Goal: Task Accomplishment & Management: Manage account settings

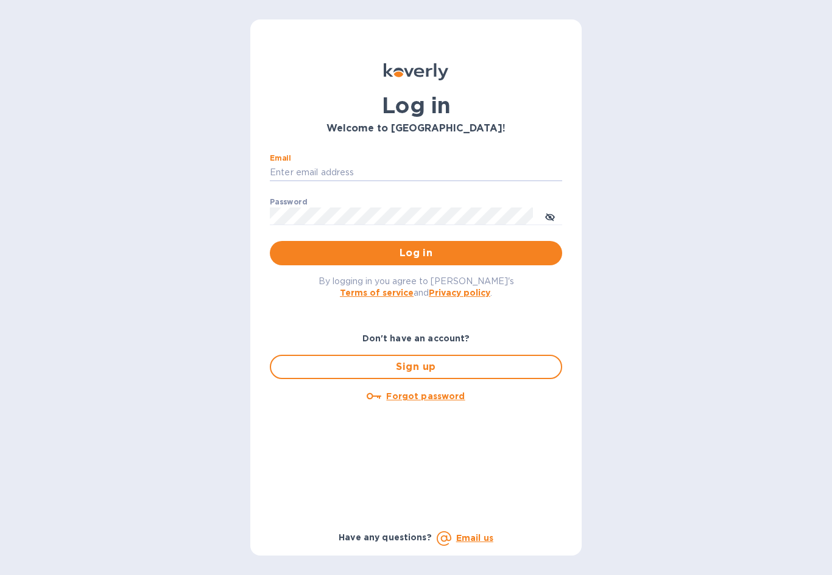
type input "[EMAIL_ADDRESS][DOMAIN_NAME]"
click at [416, 253] on button "Log in" at bounding box center [416, 253] width 292 height 24
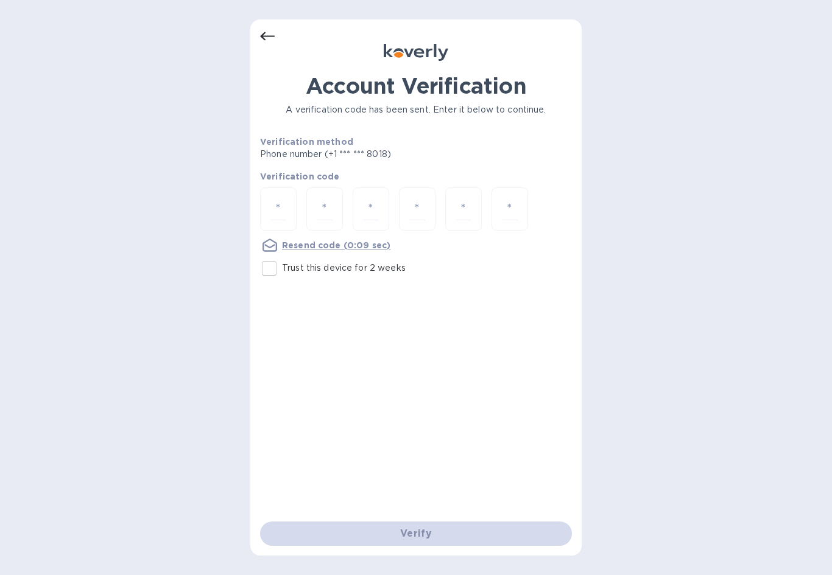
click at [283, 206] on input "number" at bounding box center [278, 209] width 16 height 23
type input "9"
type input "2"
type input "4"
type input "1"
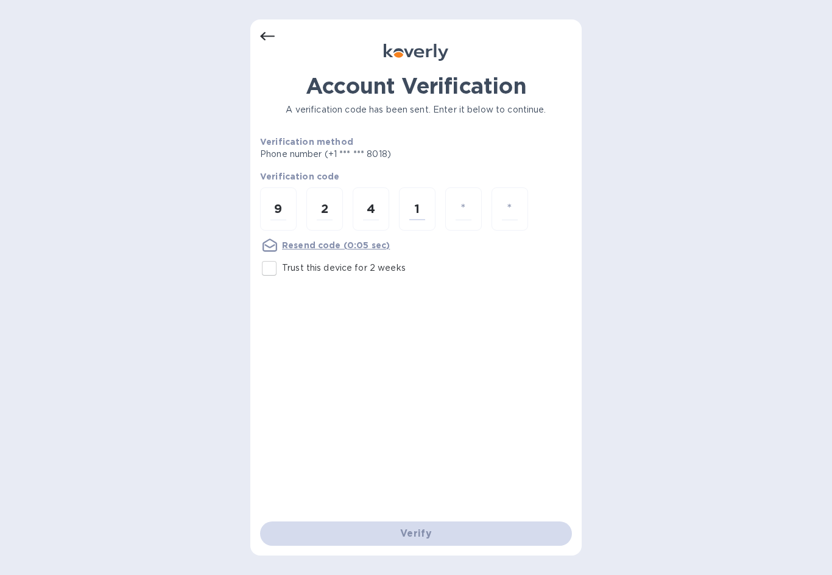
type input "2"
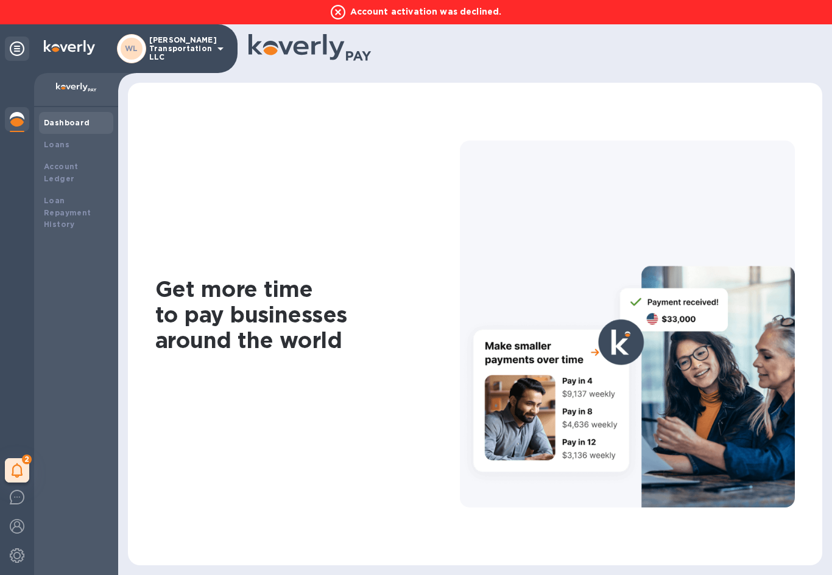
click at [24, 522] on img at bounding box center [17, 526] width 15 height 15
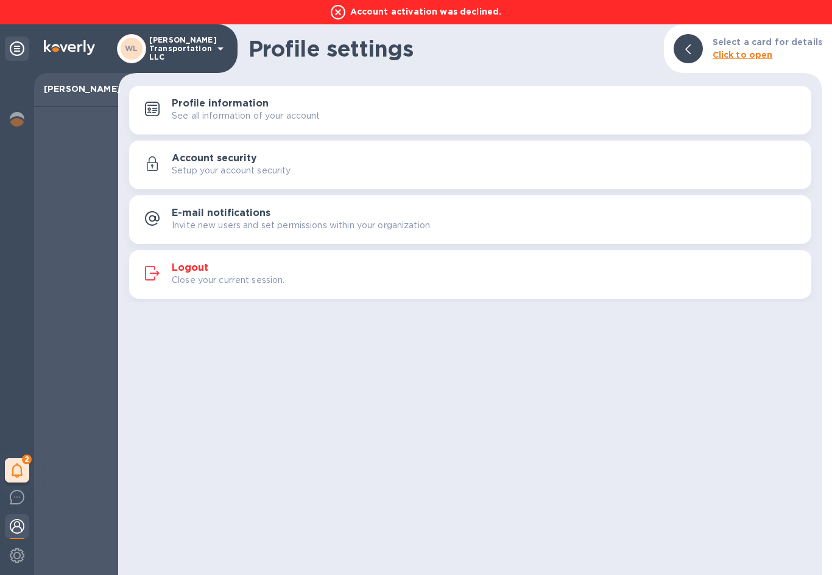
click at [19, 555] on img at bounding box center [17, 556] width 15 height 15
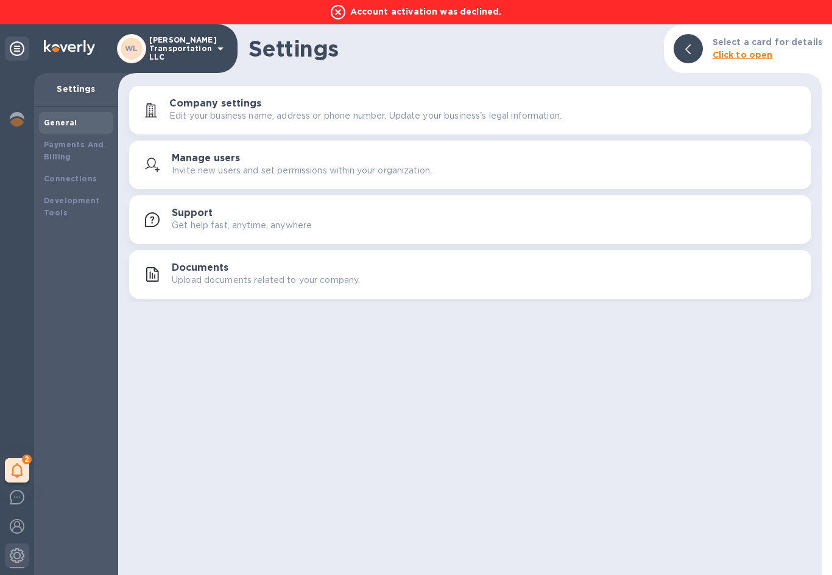
click at [13, 555] on img at bounding box center [17, 556] width 15 height 15
click at [348, 116] on p "Edit your business name, address or phone number. Update your business's legal …" at bounding box center [365, 116] width 392 height 13
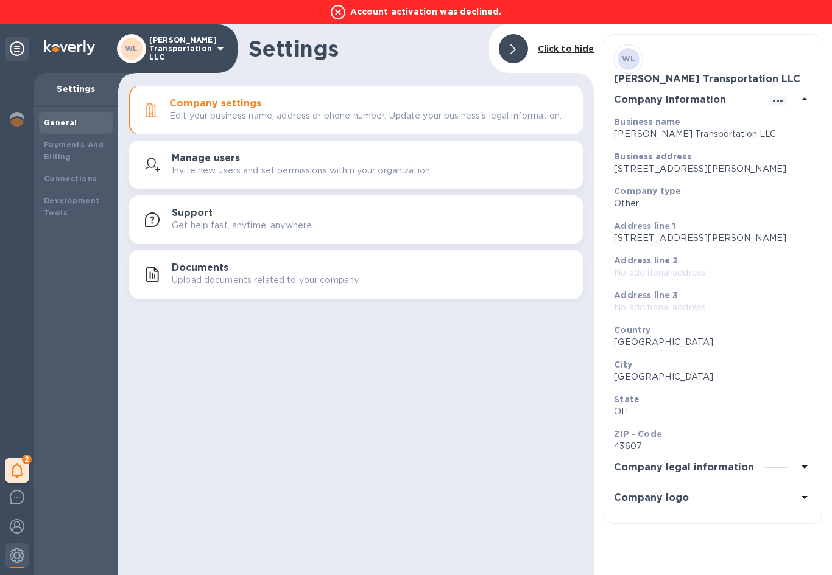
click at [82, 151] on div "Payments And Billing" at bounding box center [76, 151] width 65 height 24
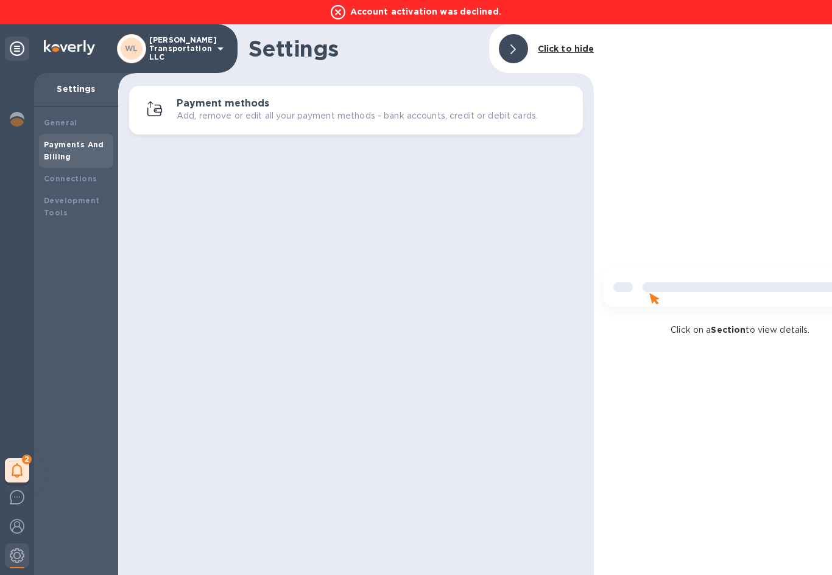
click at [228, 105] on h3 "Payment methods" at bounding box center [223, 104] width 93 height 12
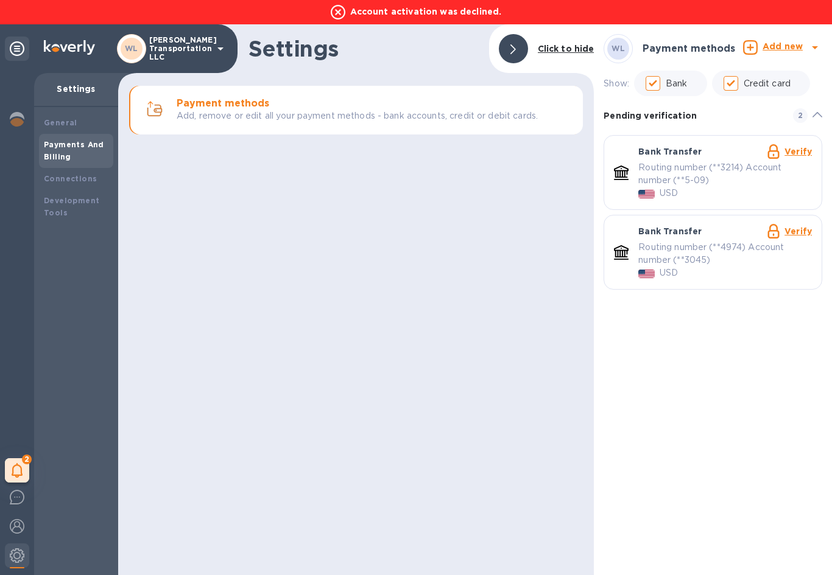
click at [795, 230] on link "Verify" at bounding box center [797, 232] width 27 height 10
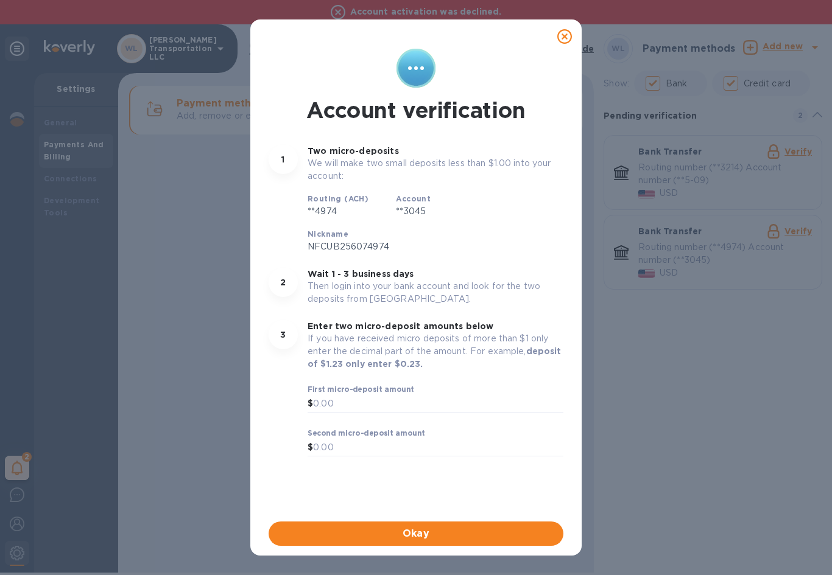
click at [351, 404] on input "text" at bounding box center [438, 404] width 250 height 18
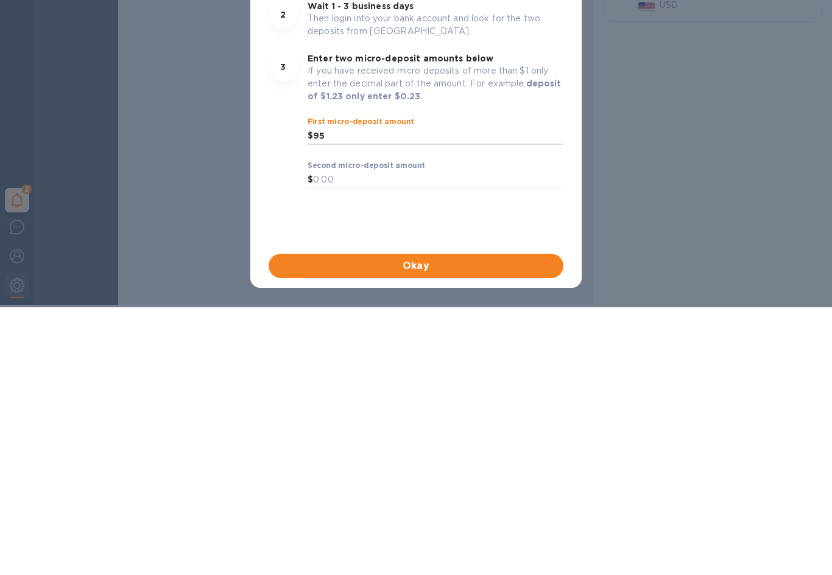
type input "9"
click at [375, 439] on input "text" at bounding box center [438, 448] width 250 height 18
type input "0.95"
click at [449, 527] on span "Okay" at bounding box center [415, 534] width 275 height 15
type input "0.83"
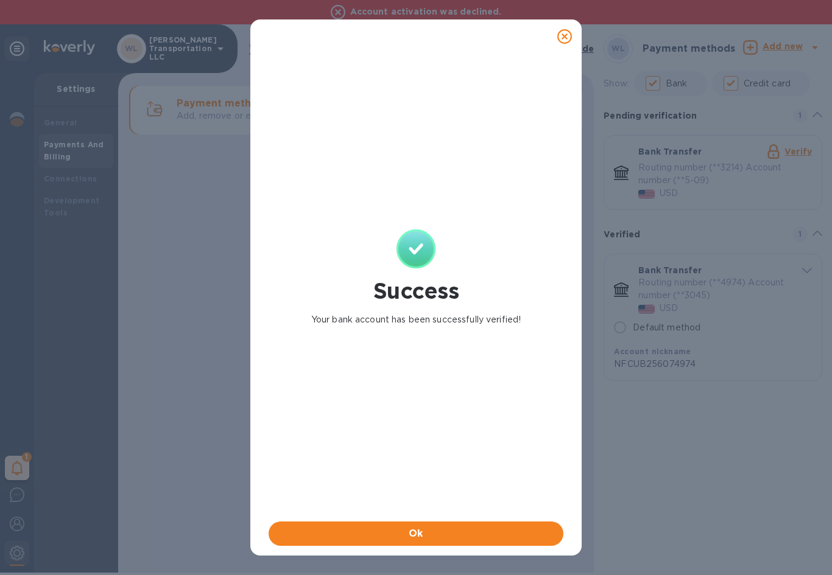
click at [429, 531] on span "Ok" at bounding box center [415, 534] width 275 height 15
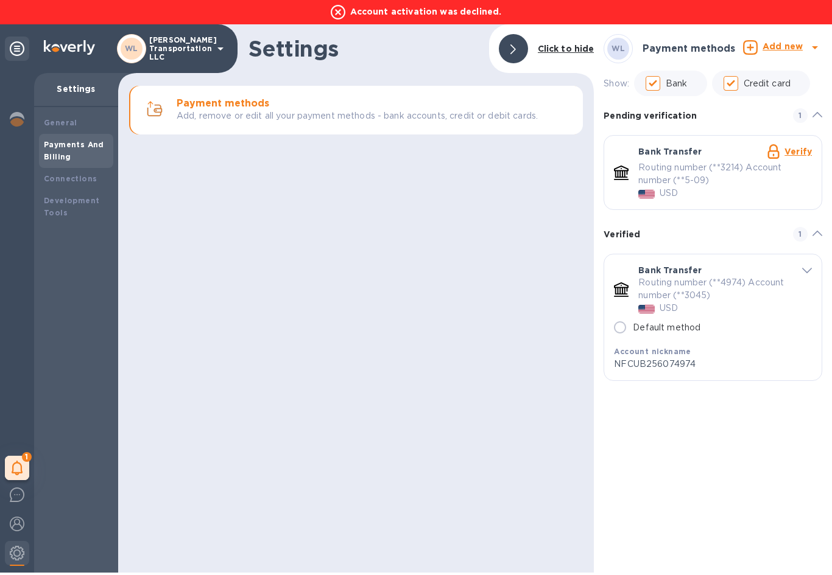
click at [622, 326] on input "Default method" at bounding box center [620, 328] width 26 height 26
radio input "true"
click at [345, 12] on icon at bounding box center [338, 12] width 15 height 15
click at [342, 15] on icon at bounding box center [338, 12] width 15 height 15
click at [75, 176] on b "Connections" at bounding box center [70, 178] width 53 height 9
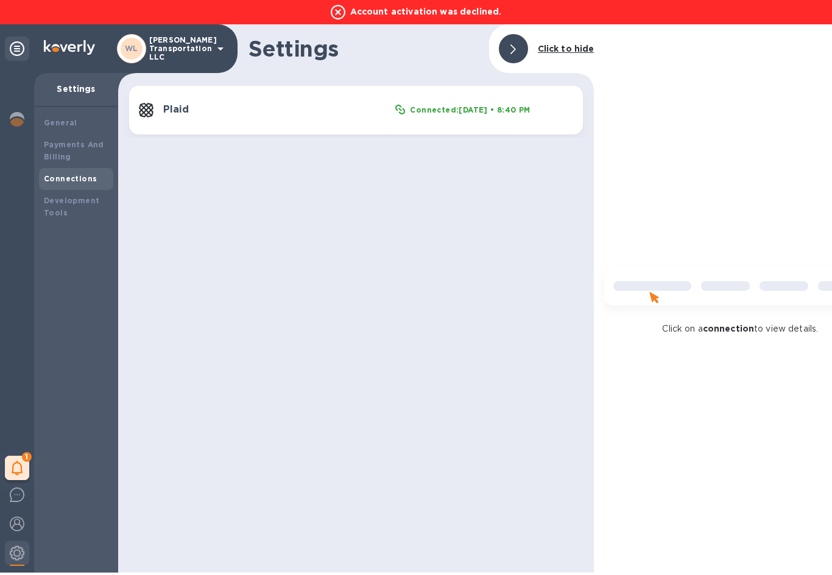
click at [62, 204] on div "Development Tools" at bounding box center [76, 207] width 65 height 24
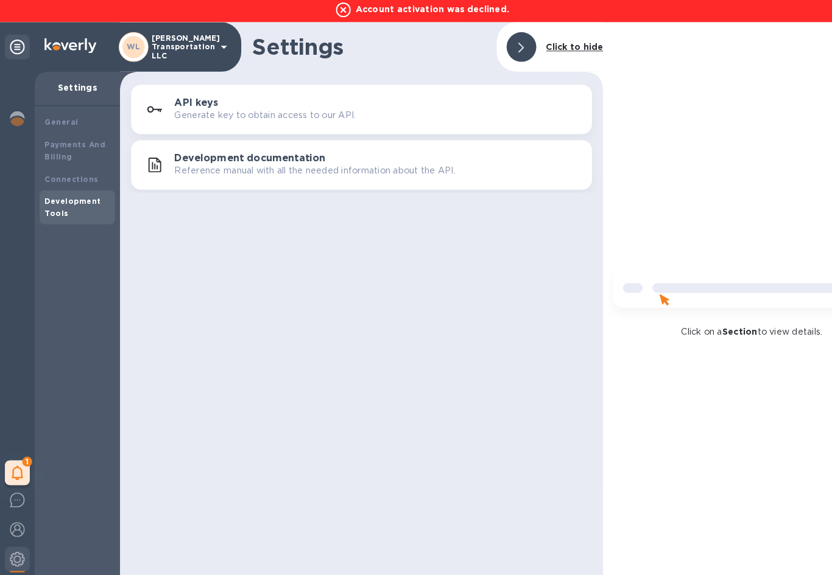
click at [70, 125] on div "General" at bounding box center [76, 123] width 65 height 12
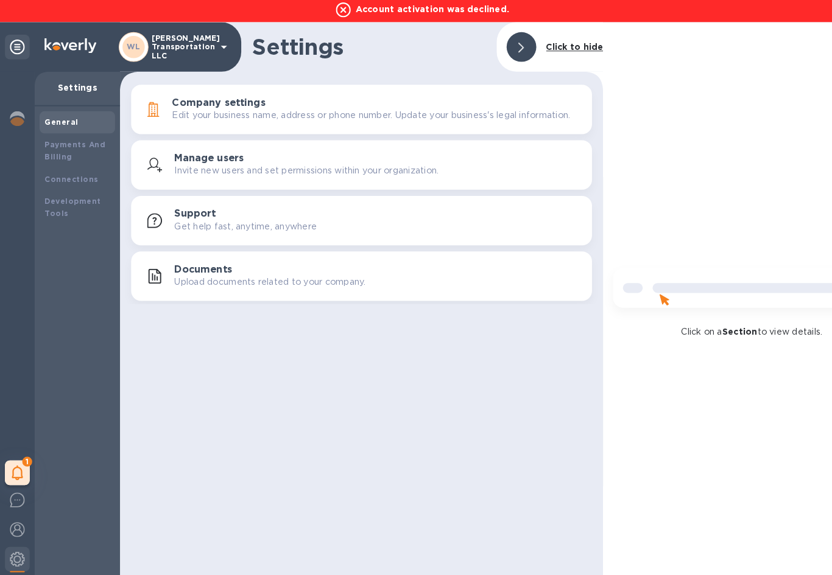
click at [469, 123] on button "Company settings Edit your business name, address or phone number. Update your …" at bounding box center [356, 110] width 454 height 49
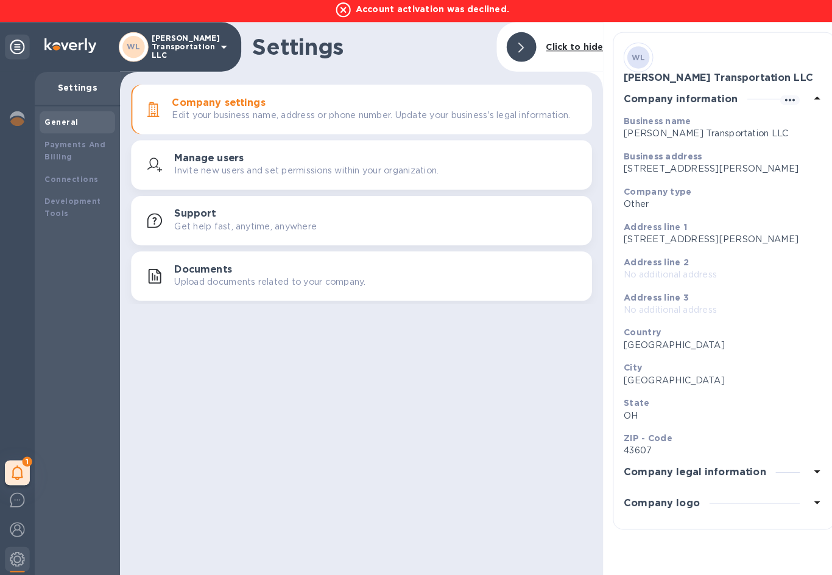
click at [801, 474] on icon at bounding box center [804, 467] width 15 height 15
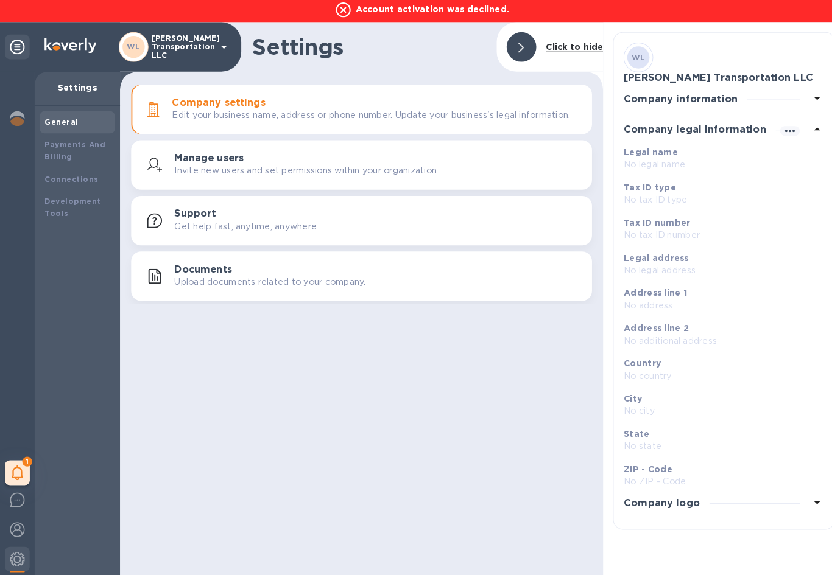
click at [780, 126] on icon "button" at bounding box center [777, 131] width 15 height 15
click at [781, 151] on p "Edit" at bounding box center [786, 152] width 19 height 12
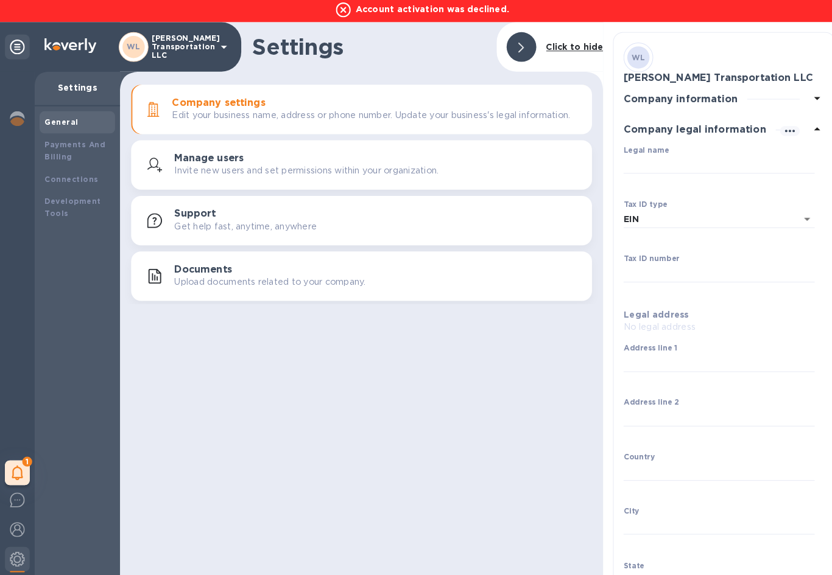
click at [663, 159] on input "Legal name" at bounding box center [708, 165] width 188 height 18
type input "[PERSON_NAME] Transportation LLC"
click at [655, 214] on body "Account activation was declined. [PERSON_NAME] Transportation LLC 1 My tasks Se…" at bounding box center [416, 286] width 832 height 573
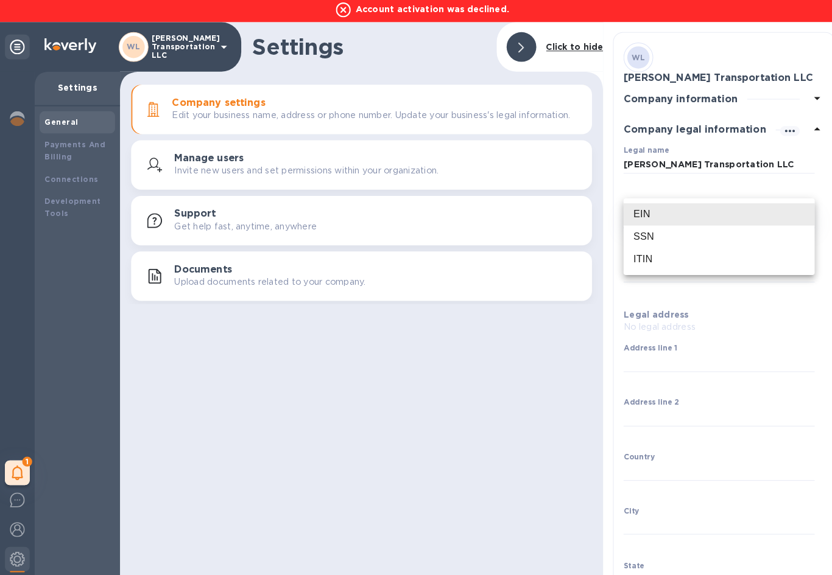
click at [671, 213] on li "EIN" at bounding box center [708, 214] width 188 height 22
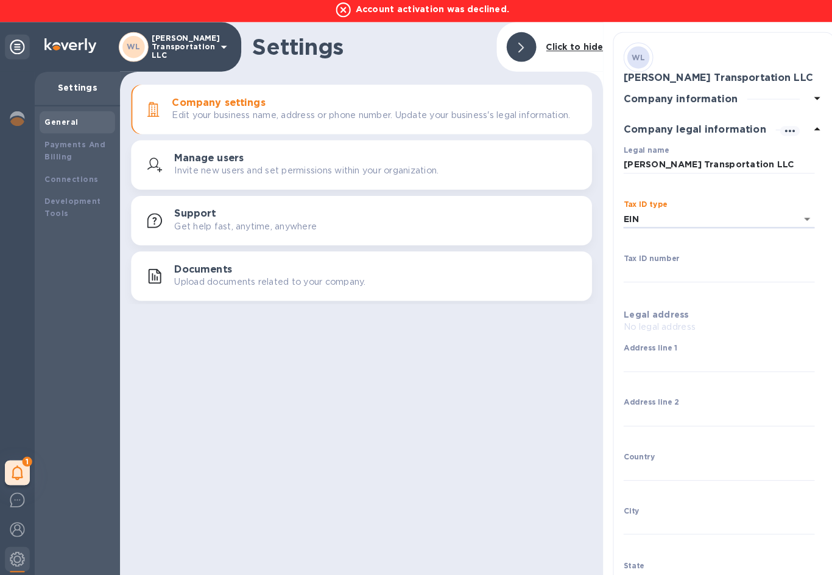
click at [652, 271] on input "Tax ID number" at bounding box center [708, 271] width 188 height 18
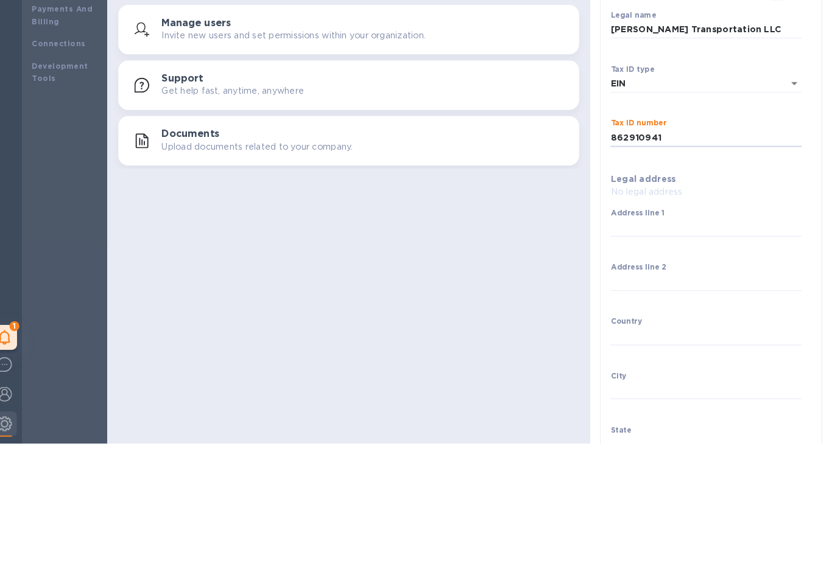
type input "862910941"
click at [660, 351] on input "Address line 1" at bounding box center [708, 360] width 188 height 18
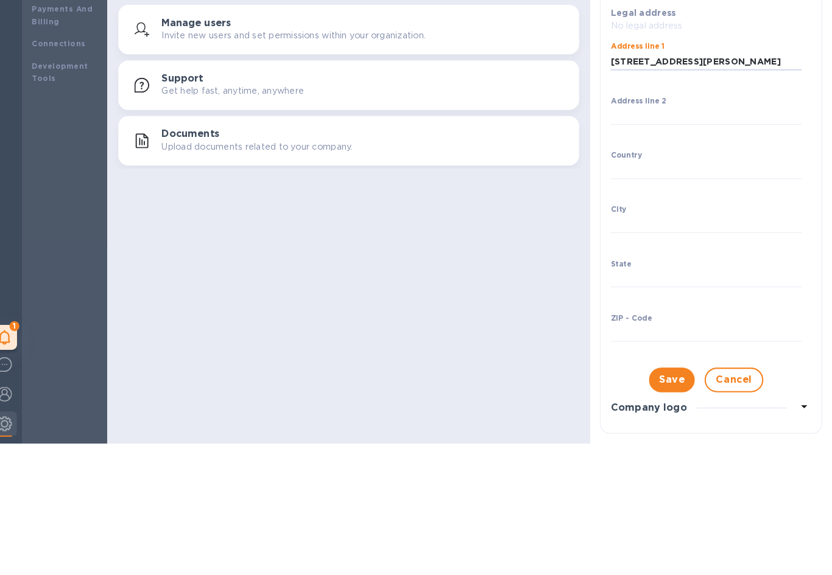
scroll to position [161, 0]
type input "[STREET_ADDRESS][PERSON_NAME]"
click at [661, 297] on input "Country" at bounding box center [708, 306] width 188 height 18
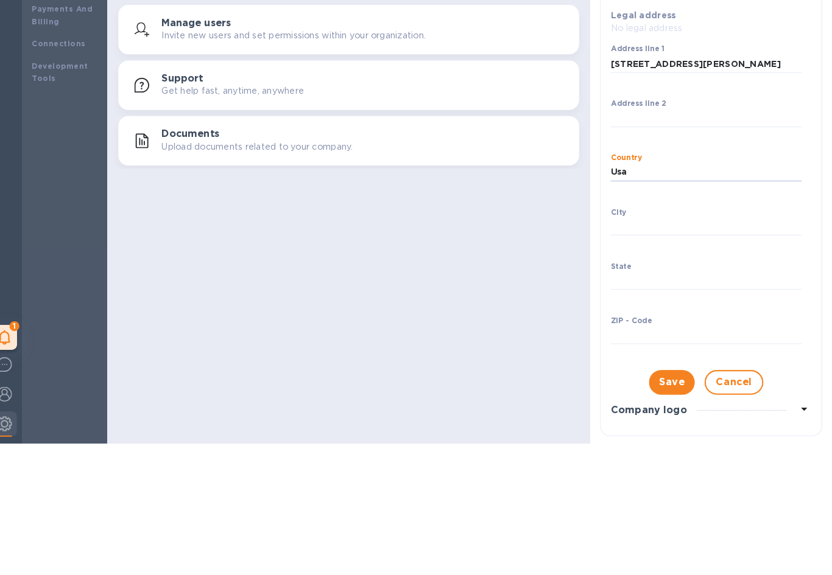
type input "Usa"
click at [625, 350] on input "City" at bounding box center [708, 359] width 188 height 18
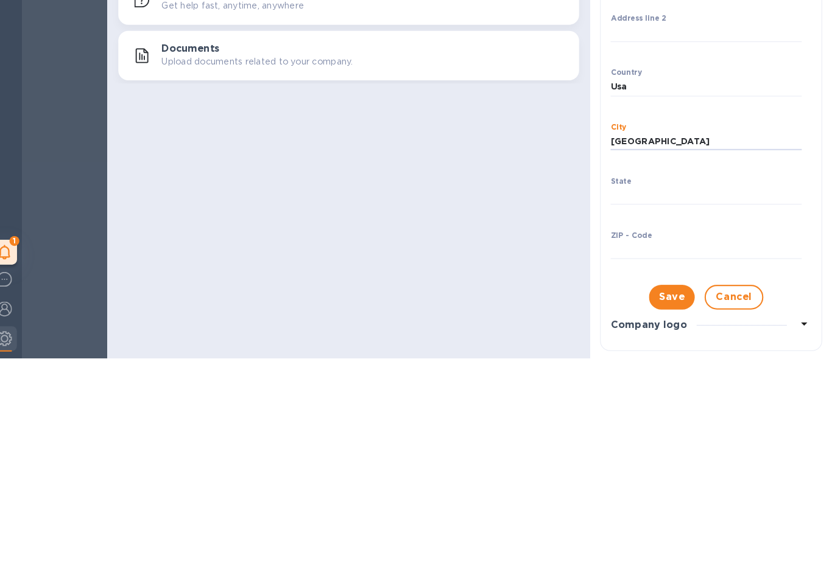
type input "[GEOGRAPHIC_DATA]"
click at [636, 404] on input "State" at bounding box center [708, 413] width 188 height 18
type input "Oh"
click at [634, 457] on input "ZIP - Code" at bounding box center [708, 466] width 188 height 18
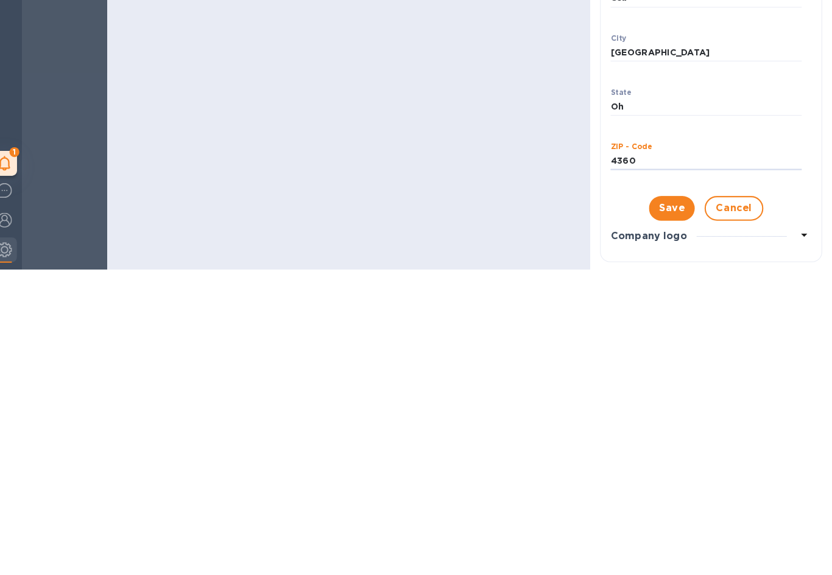
type input "43607"
click at [661, 505] on span "Save" at bounding box center [674, 512] width 26 height 15
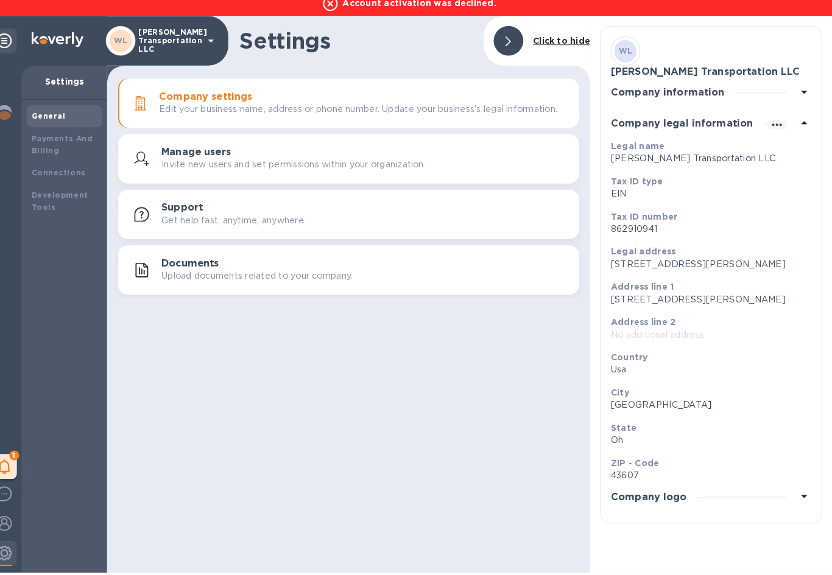
click at [790, 495] on div at bounding box center [799, 498] width 24 height 17
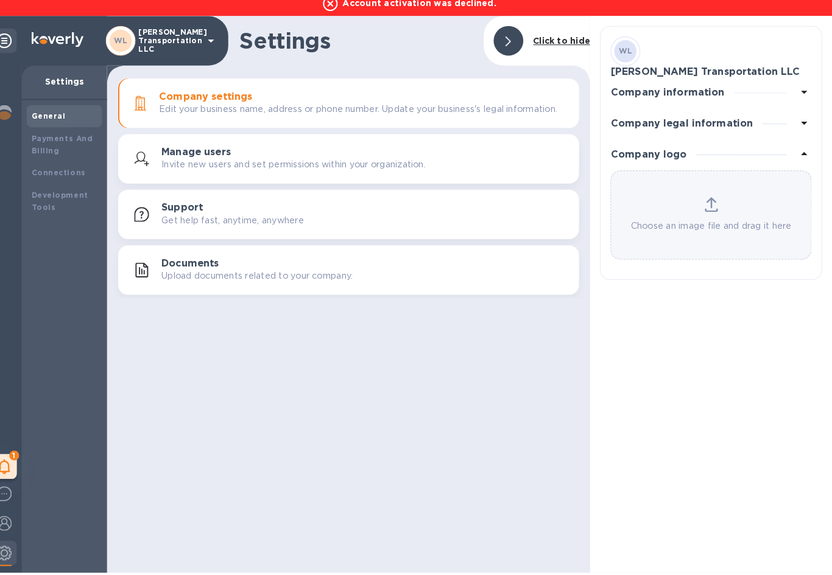
click at [58, 174] on b "Connections" at bounding box center [70, 178] width 53 height 9
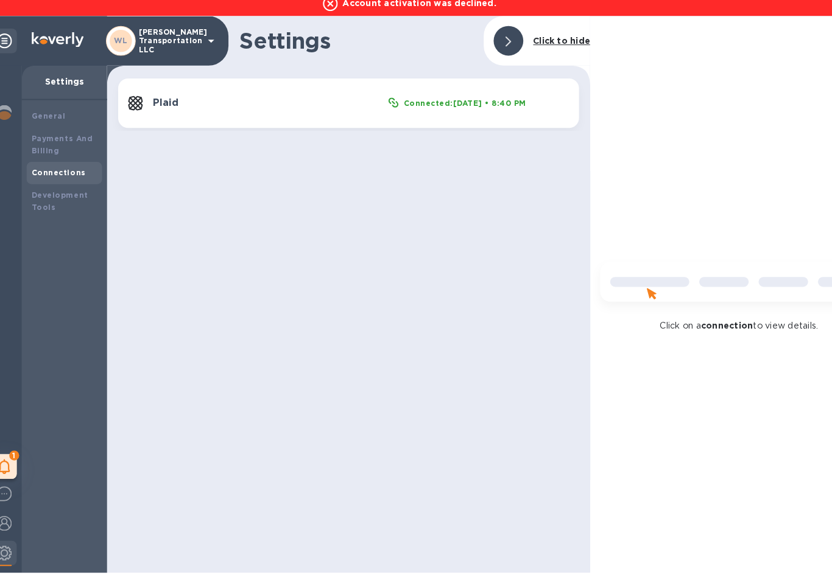
click at [51, 195] on div "Development Tools" at bounding box center [76, 207] width 65 height 24
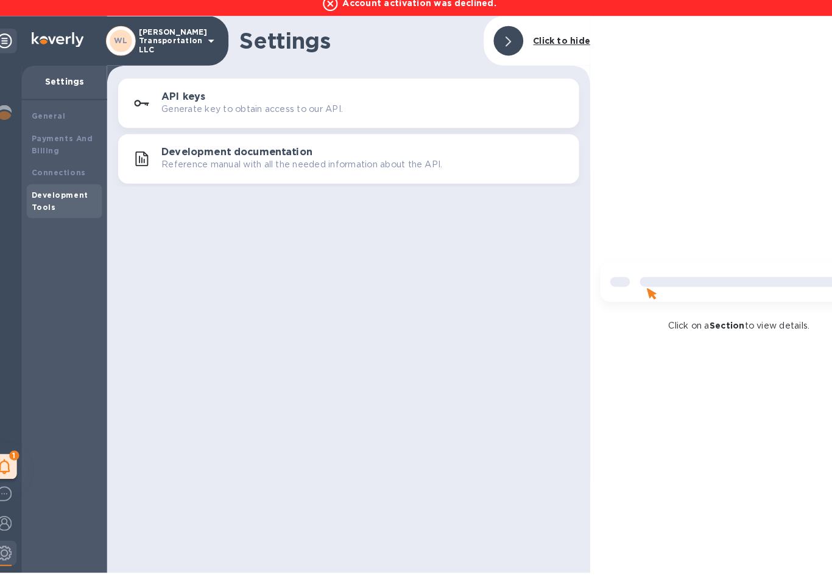
click at [10, 517] on img at bounding box center [17, 524] width 15 height 15
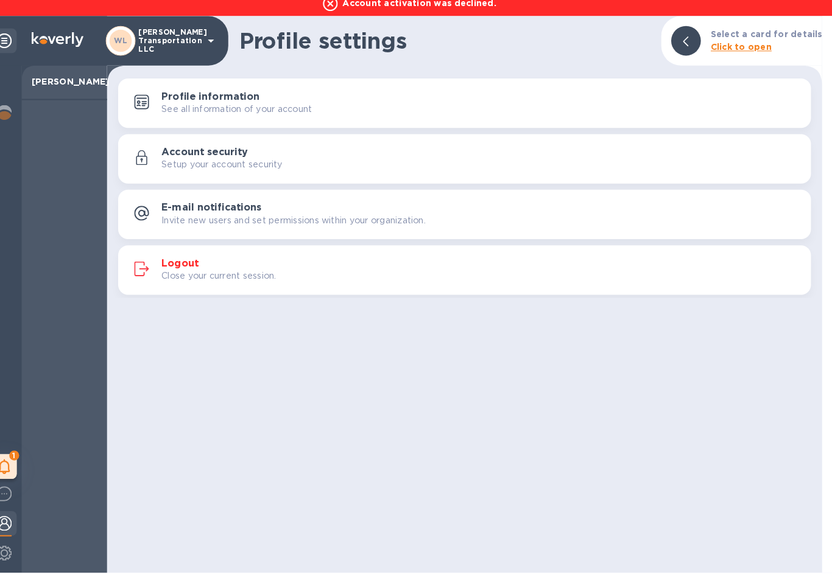
click at [10, 522] on img at bounding box center [17, 524] width 15 height 15
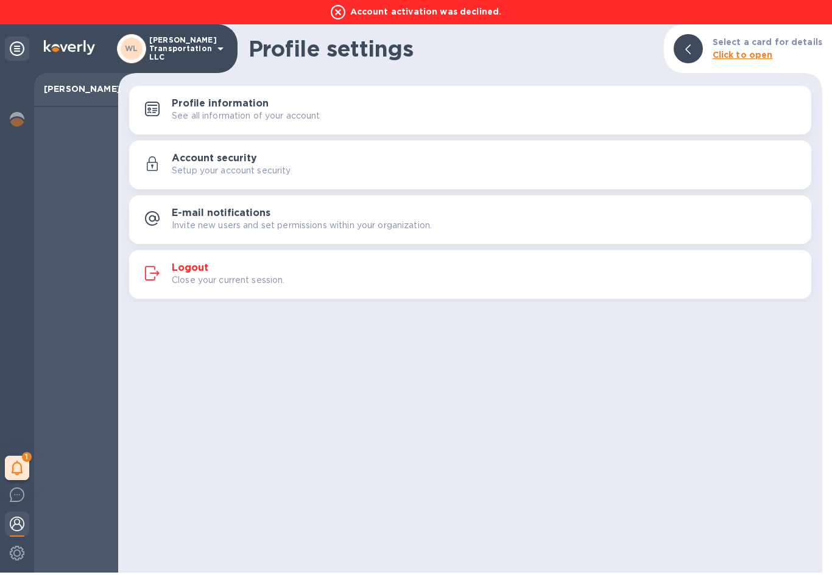
click at [225, 54] on icon at bounding box center [220, 48] width 15 height 15
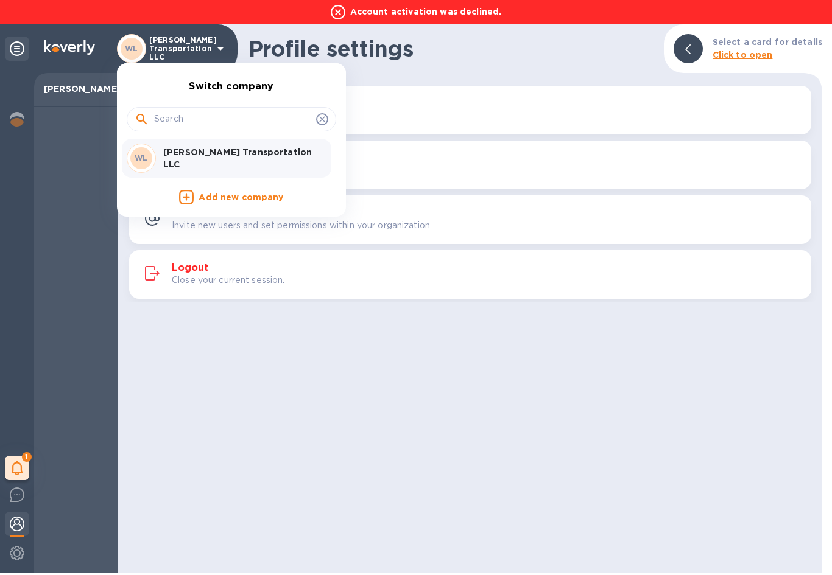
click at [197, 156] on p "[PERSON_NAME] Transportation LLC" at bounding box center [239, 158] width 153 height 24
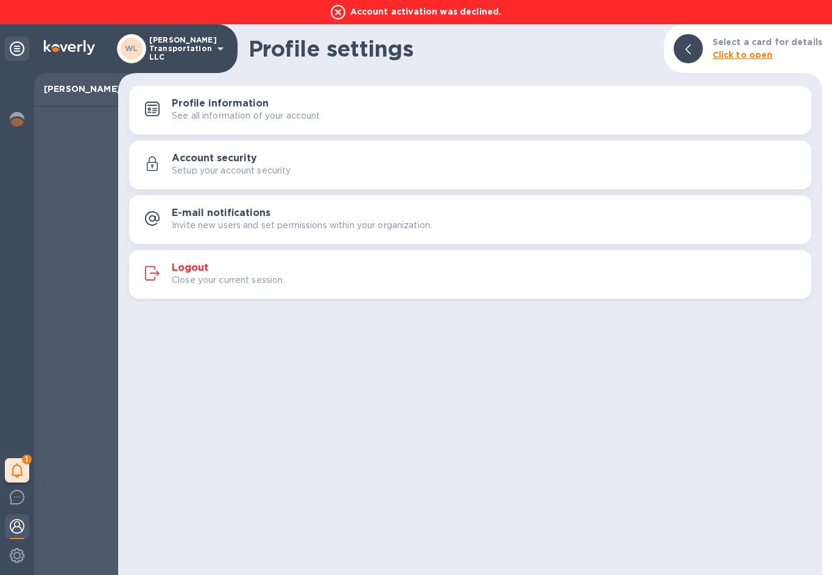
click at [18, 555] on img at bounding box center [17, 556] width 15 height 15
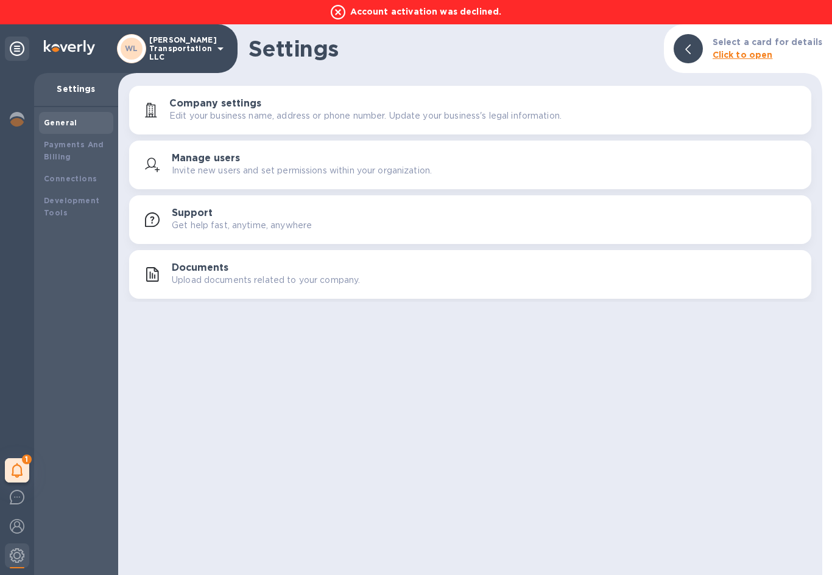
click at [16, 554] on img at bounding box center [17, 556] width 15 height 15
click at [23, 525] on img at bounding box center [17, 526] width 15 height 15
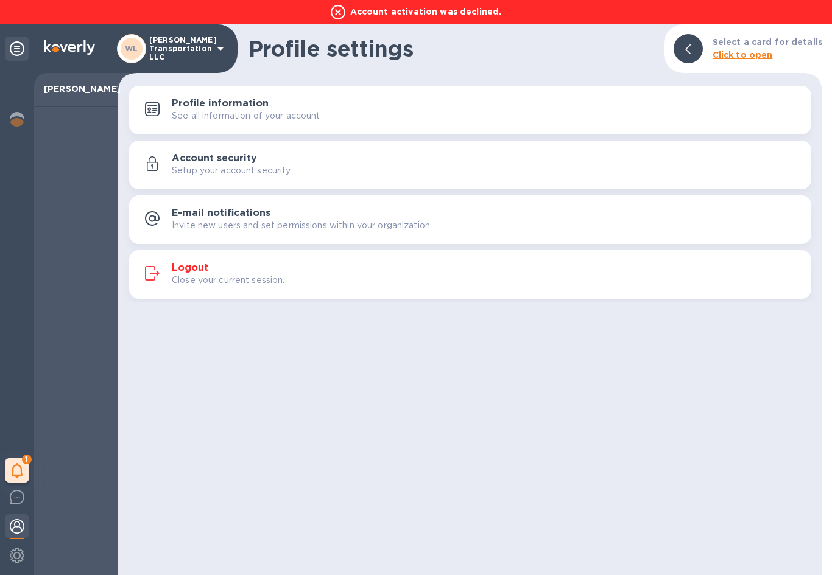
click at [23, 523] on img at bounding box center [17, 526] width 15 height 15
click at [24, 524] on img at bounding box center [17, 526] width 15 height 15
click at [18, 524] on img at bounding box center [17, 526] width 15 height 15
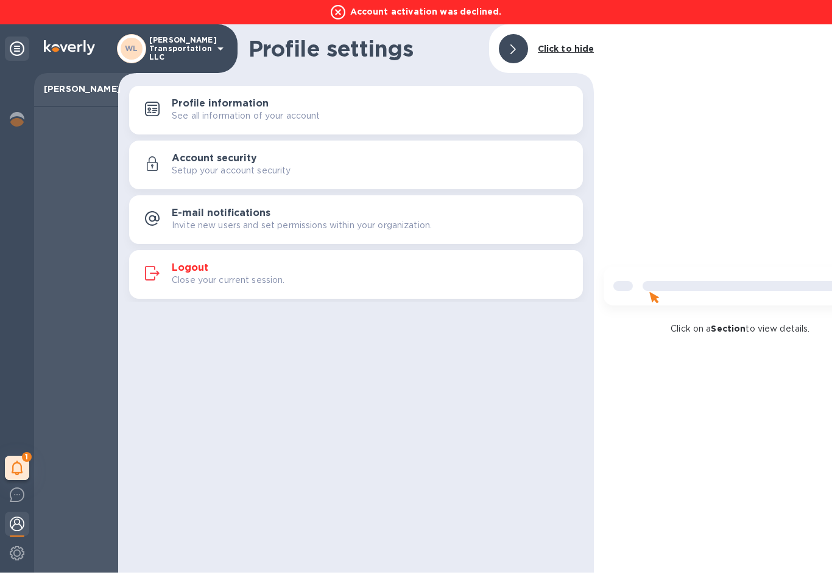
click at [19, 519] on img at bounding box center [17, 524] width 15 height 15
click at [11, 557] on img at bounding box center [17, 553] width 15 height 15
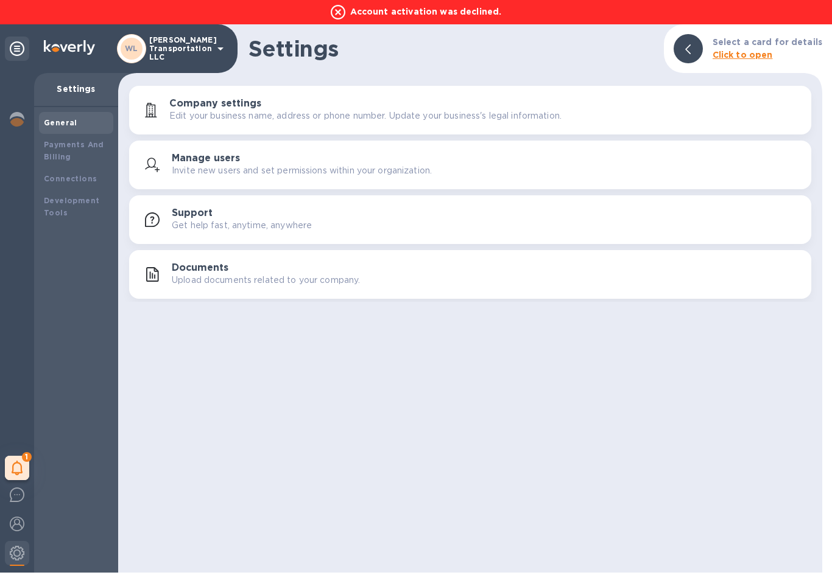
click at [19, 501] on img at bounding box center [17, 495] width 15 height 15
click at [16, 496] on img at bounding box center [17, 495] width 15 height 15
click at [23, 528] on img at bounding box center [17, 526] width 15 height 15
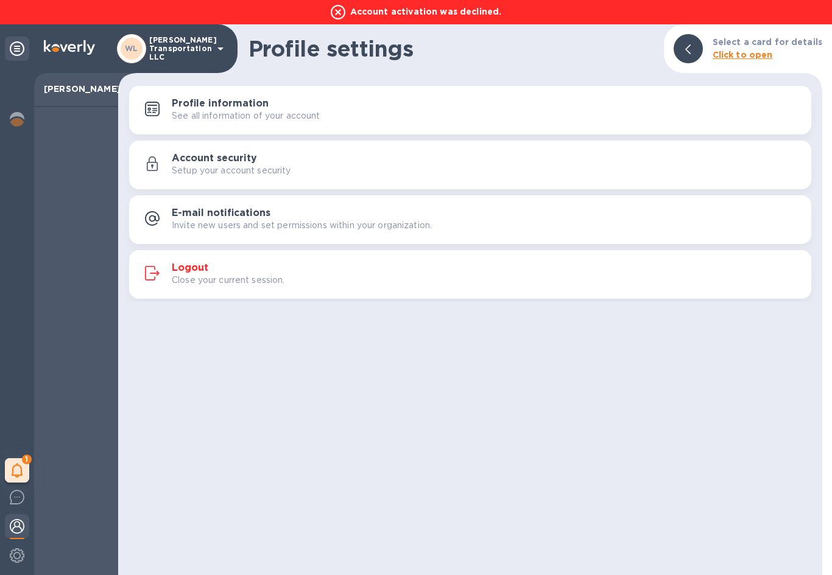
click at [189, 272] on h3 "Logout" at bounding box center [190, 268] width 37 height 12
